Goal: Obtain resource: Download file/media

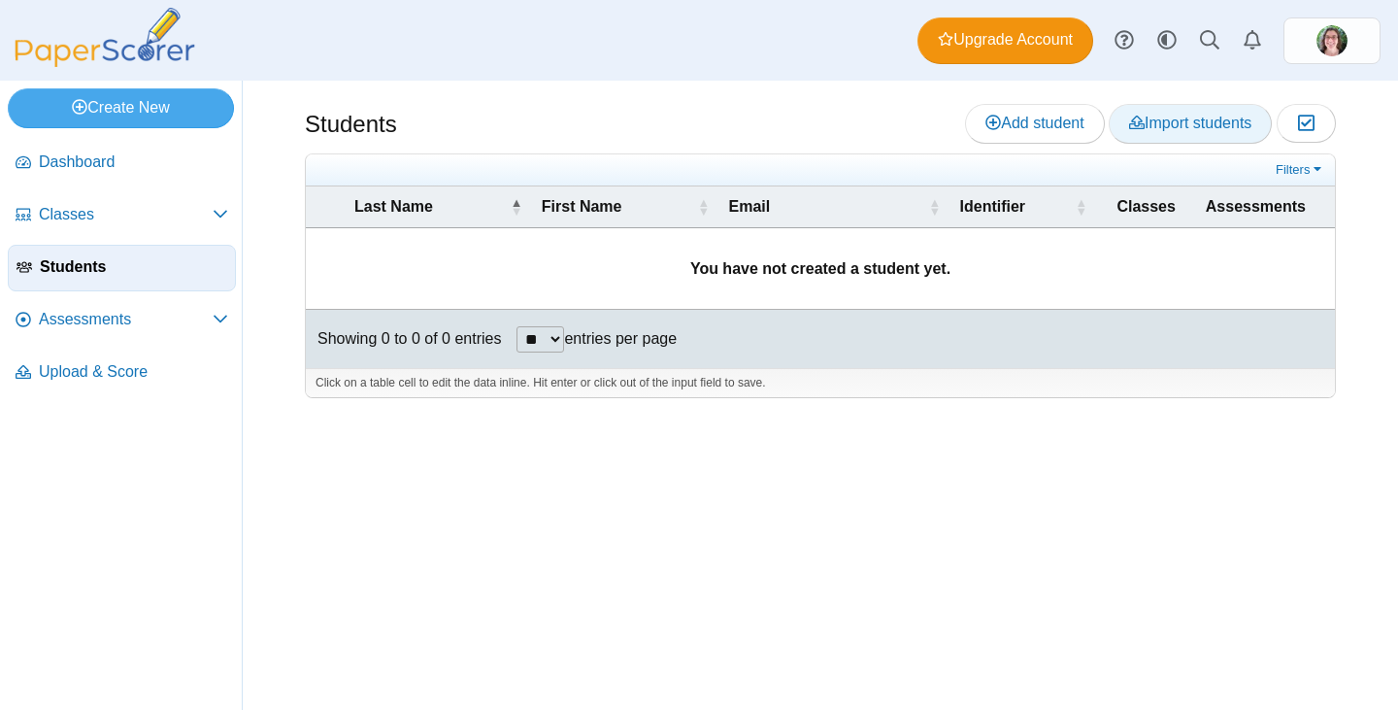
click at [1192, 122] on span "Import students" at bounding box center [1190, 123] width 122 height 17
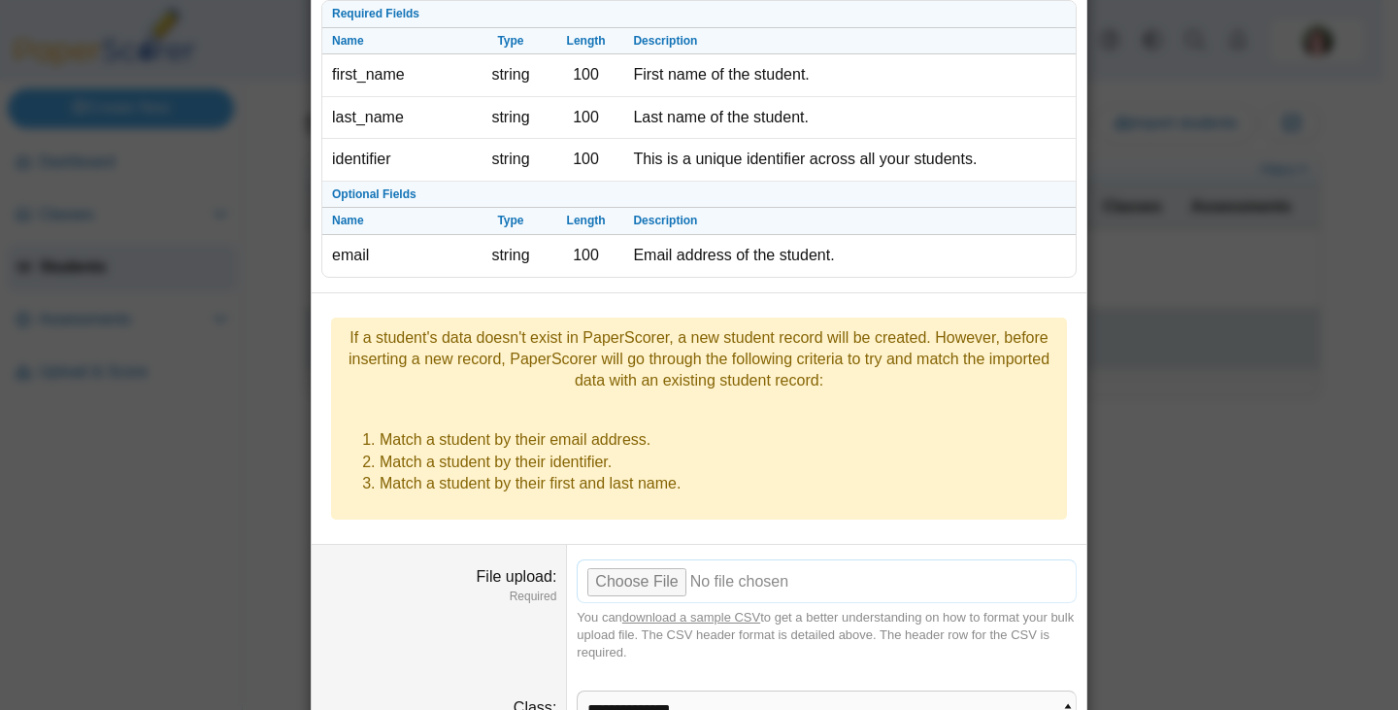
scroll to position [193, 0]
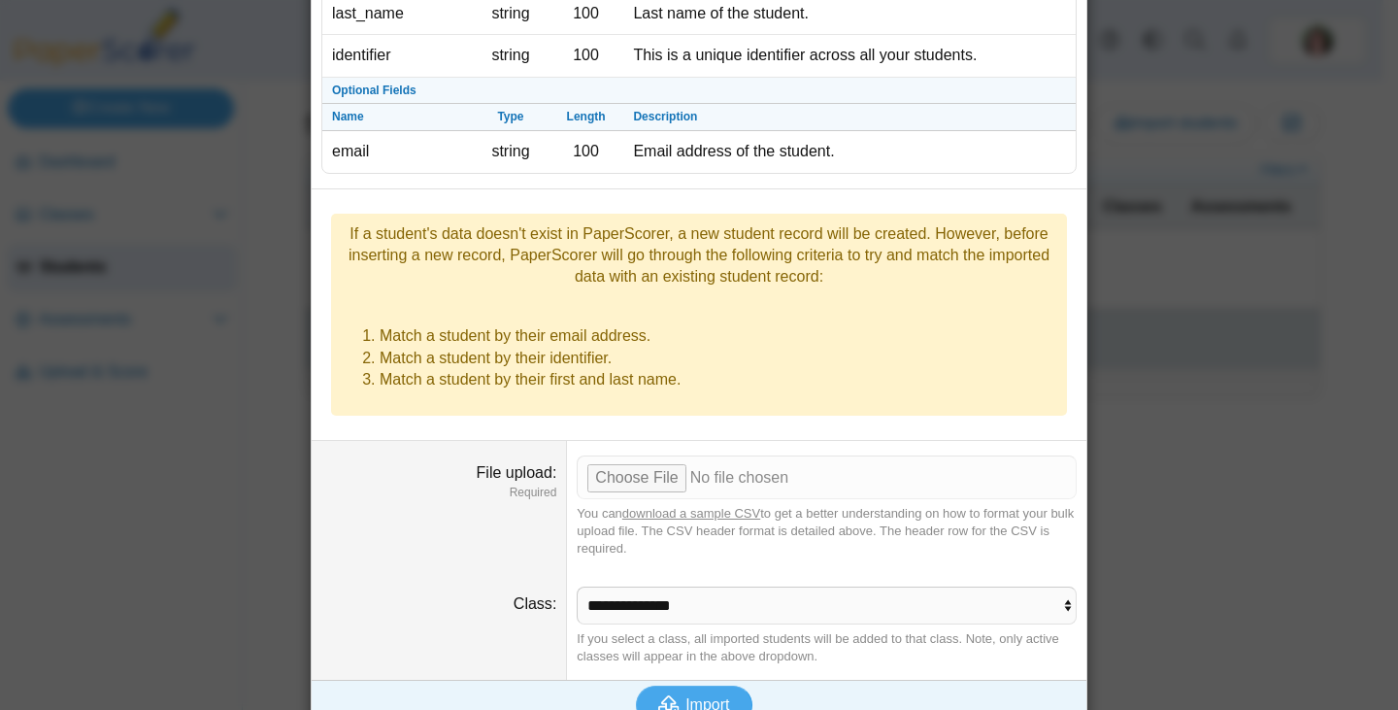
click at [686, 506] on link "download a sample CSV" at bounding box center [691, 513] width 138 height 15
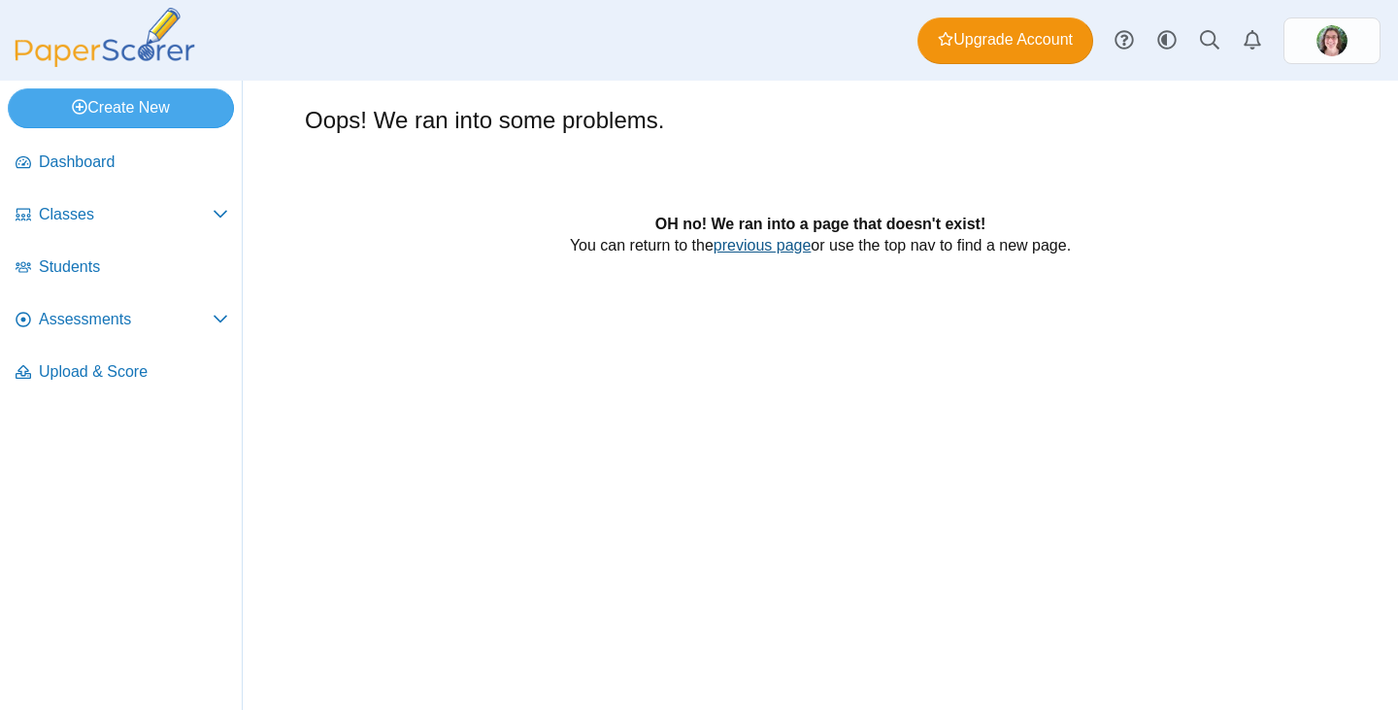
click at [760, 251] on link "previous page" at bounding box center [762, 245] width 98 height 17
click at [753, 242] on link "previous page" at bounding box center [762, 245] width 98 height 17
